Goal: Information Seeking & Learning: Learn about a topic

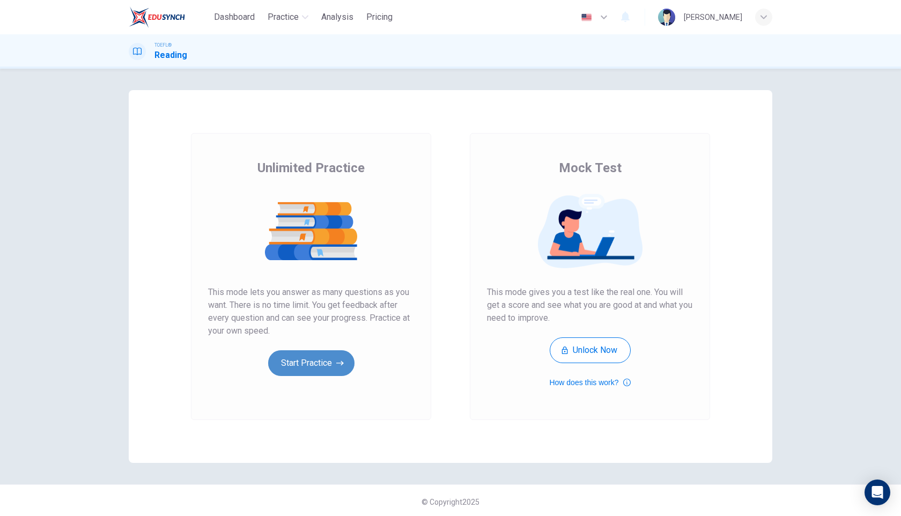
click at [300, 364] on button "Start Practice" at bounding box center [311, 363] width 86 height 26
click at [319, 368] on button "Start Practice" at bounding box center [311, 363] width 86 height 26
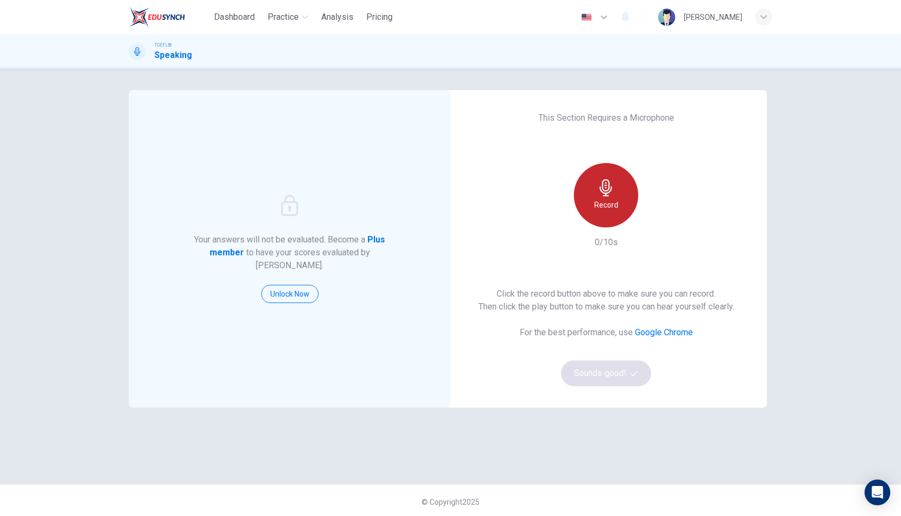
click at [613, 195] on icon "button" at bounding box center [606, 187] width 17 height 17
click at [613, 201] on h6 "Stop" at bounding box center [606, 204] width 16 height 13
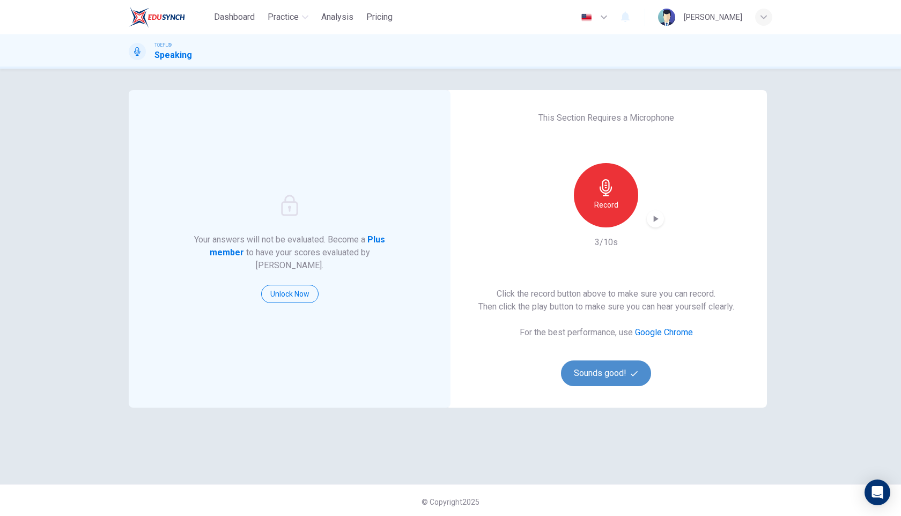
click at [591, 366] on button "Sounds good!" at bounding box center [606, 373] width 90 height 26
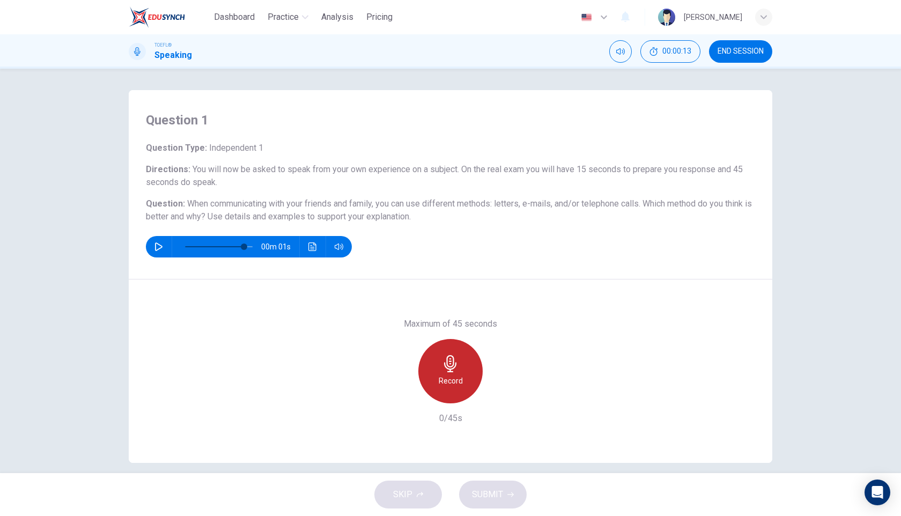
click at [454, 379] on h6 "Record" at bounding box center [451, 380] width 24 height 13
click at [446, 371] on icon "button" at bounding box center [450, 363] width 17 height 17
click at [494, 491] on span "SUBMIT" at bounding box center [487, 494] width 31 height 15
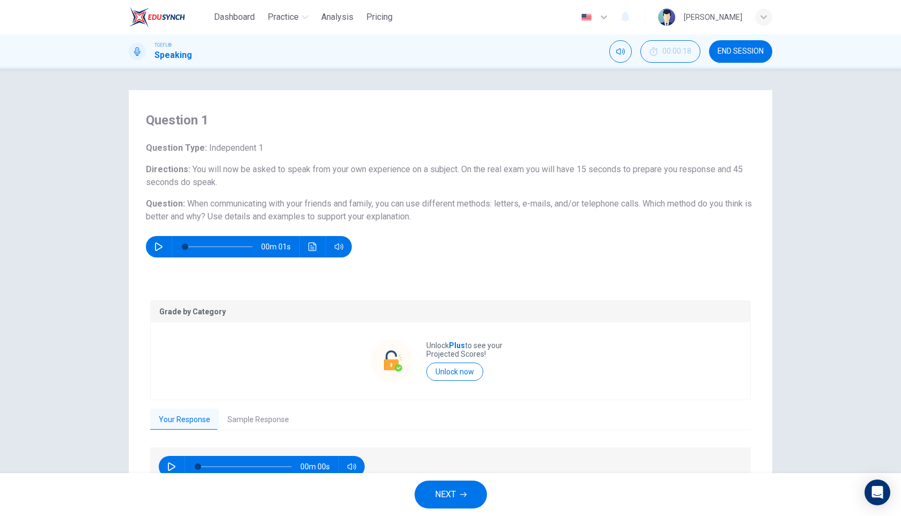
type input "0"
type input "98"
